Goal: Task Accomplishment & Management: Manage account settings

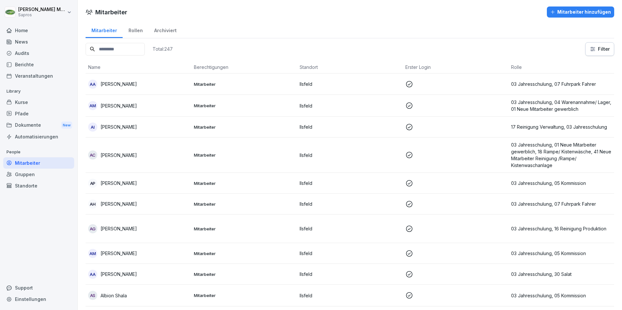
click at [128, 54] on input at bounding box center [115, 49] width 59 height 13
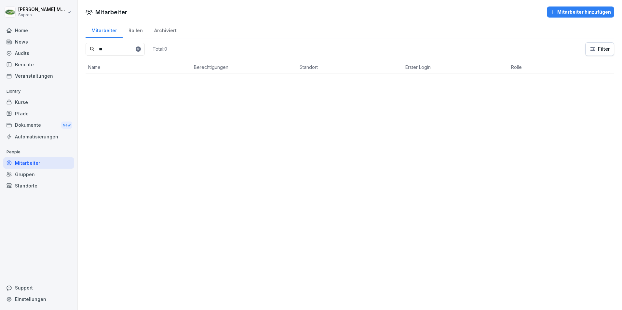
type input "*"
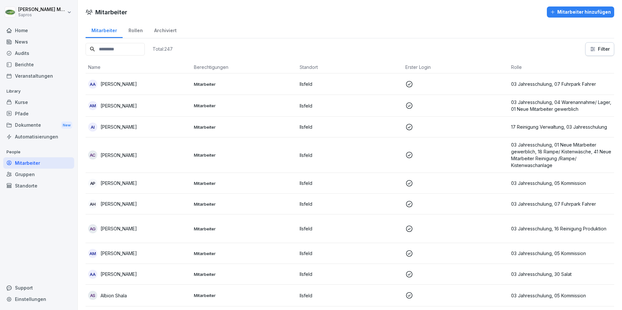
click at [112, 51] on input at bounding box center [115, 49] width 59 height 13
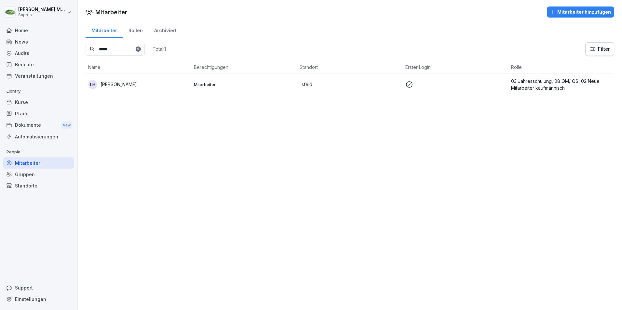
type input "*****"
click at [111, 84] on p "[PERSON_NAME]" at bounding box center [119, 84] width 36 height 7
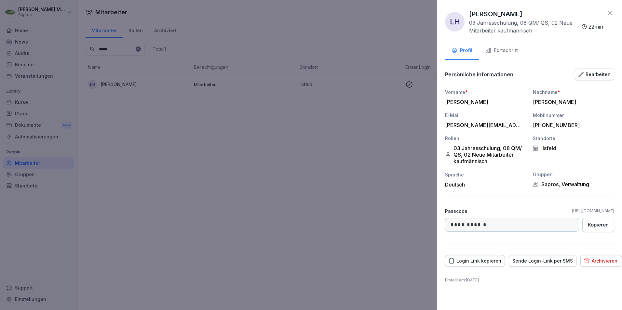
click at [509, 47] on div "Fortschritt" at bounding box center [501, 50] width 33 height 7
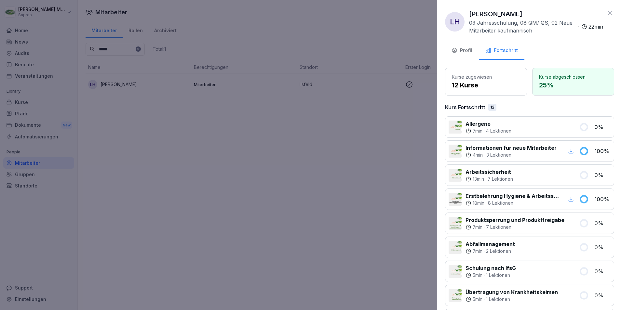
click at [315, 182] on div at bounding box center [311, 155] width 622 height 310
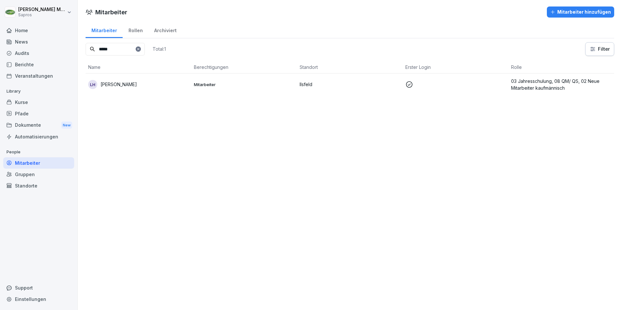
click at [104, 79] on td "LH [PERSON_NAME]" at bounding box center [139, 85] width 106 height 22
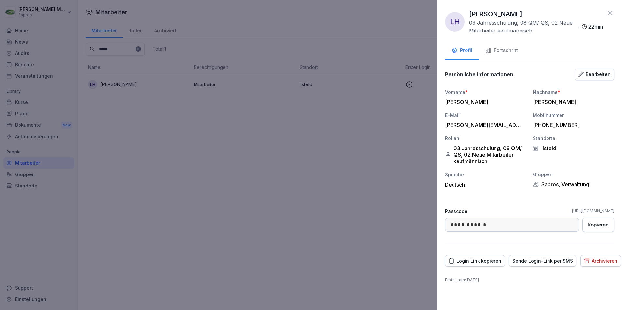
drag, startPoint x: 275, startPoint y: 158, endPoint x: 274, endPoint y: 162, distance: 3.6
click at [275, 160] on div at bounding box center [311, 155] width 622 height 310
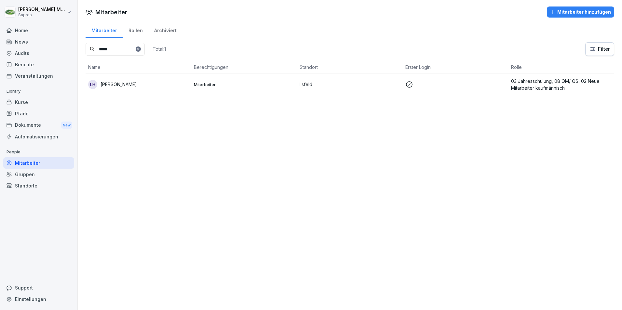
click at [104, 228] on div "Mitarbeiter Mitarbeiter hinzufügen Mitarbeiter Rollen Archiviert ***** Total: 1…" at bounding box center [350, 155] width 544 height 310
